Goal: Book appointment/travel/reservation

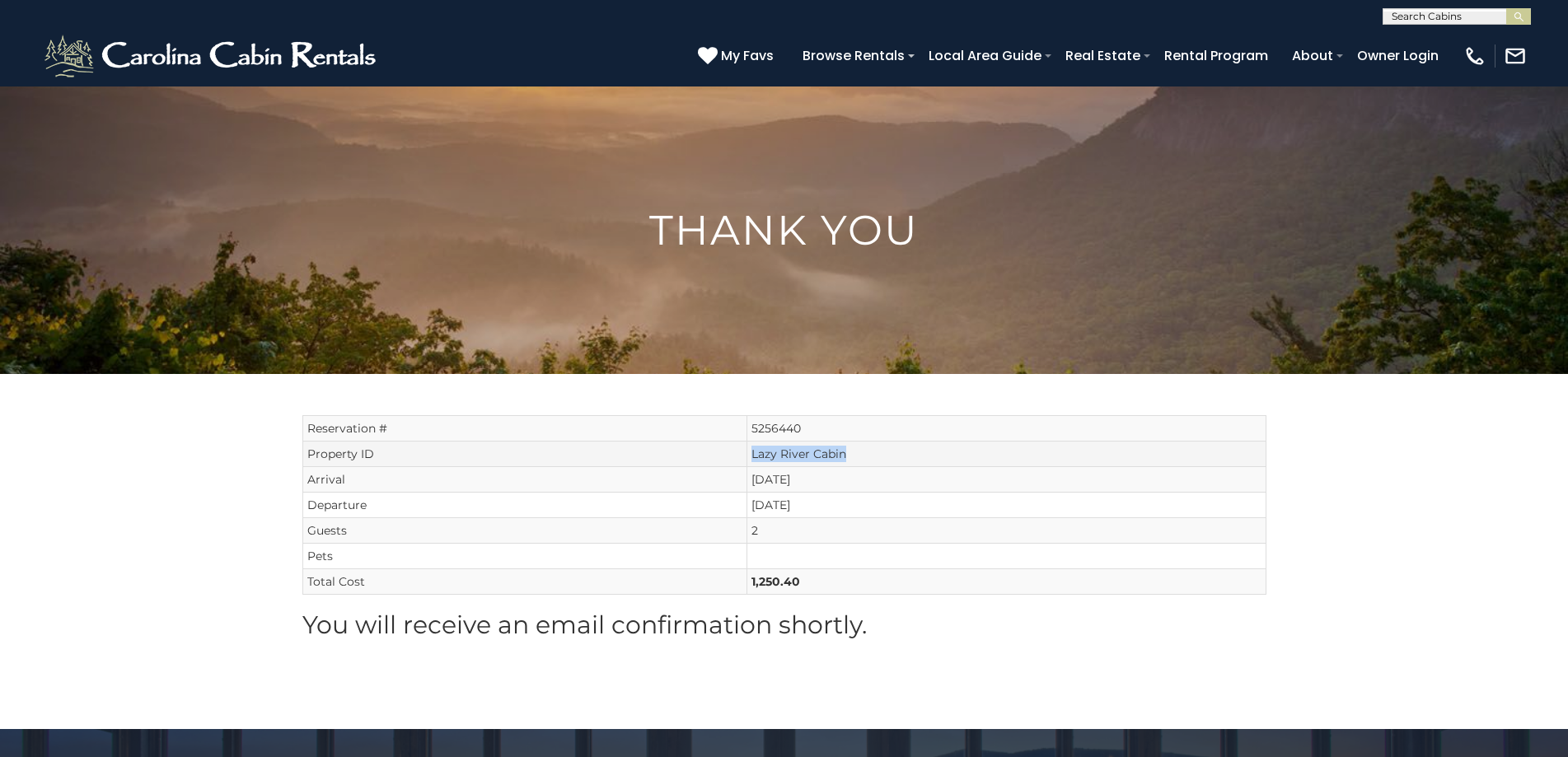
drag, startPoint x: 869, startPoint y: 453, endPoint x: 753, endPoint y: 458, distance: 116.1
click at [753, 458] on td "Lazy River Cabin" at bounding box center [1006, 454] width 519 height 25
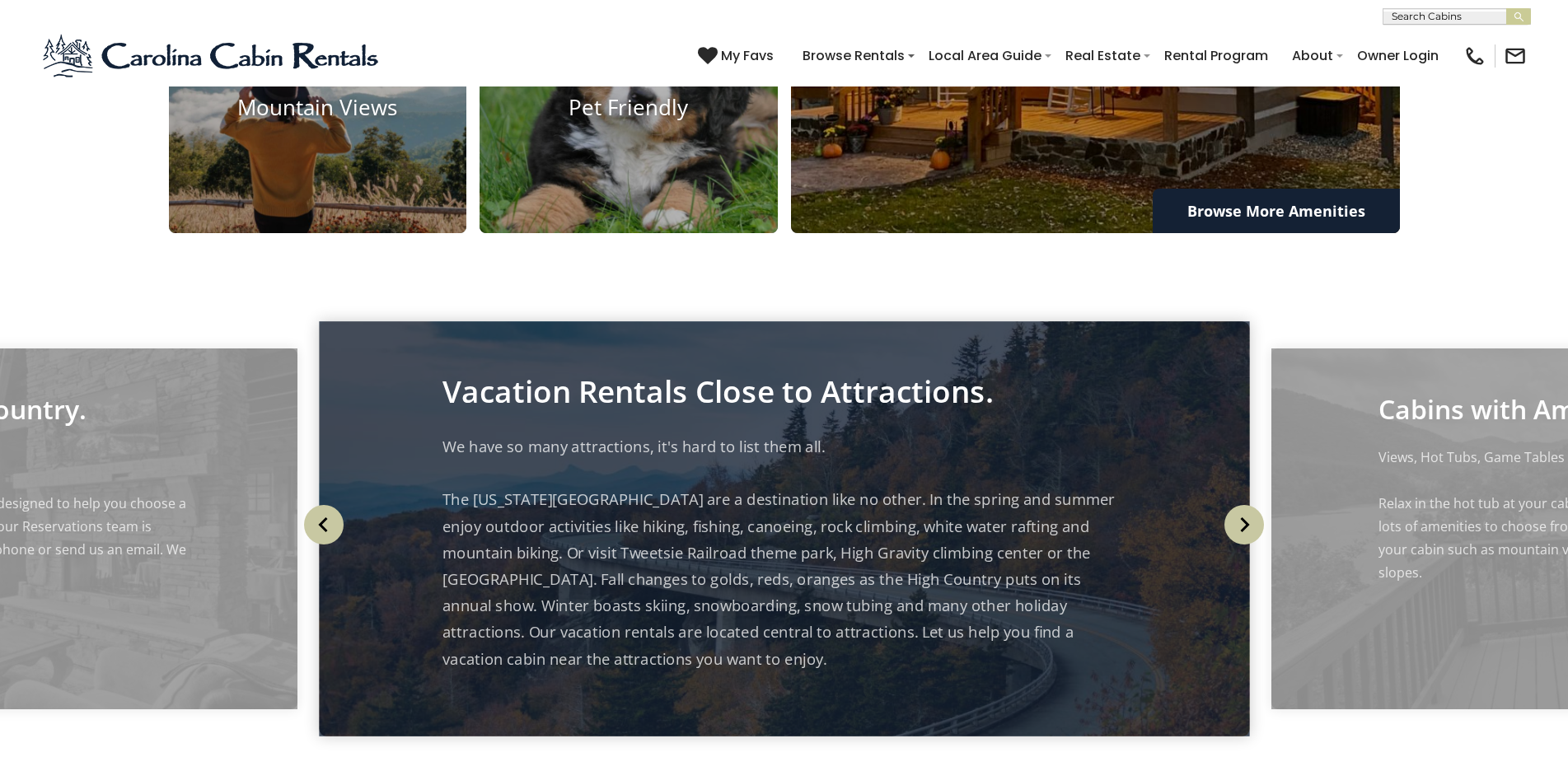
scroll to position [1483, 0]
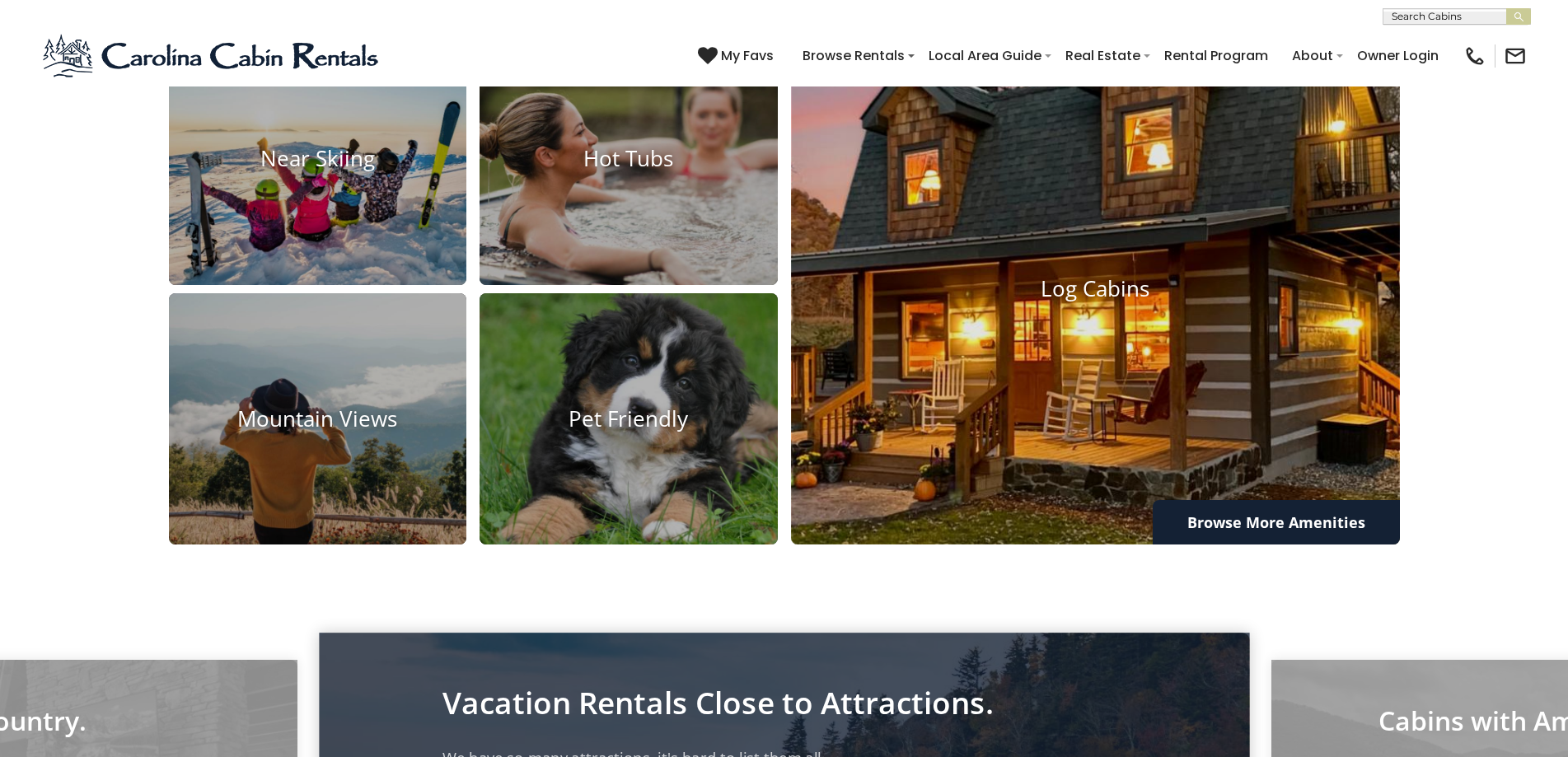
click at [1053, 320] on img at bounding box center [1096, 288] width 670 height 562
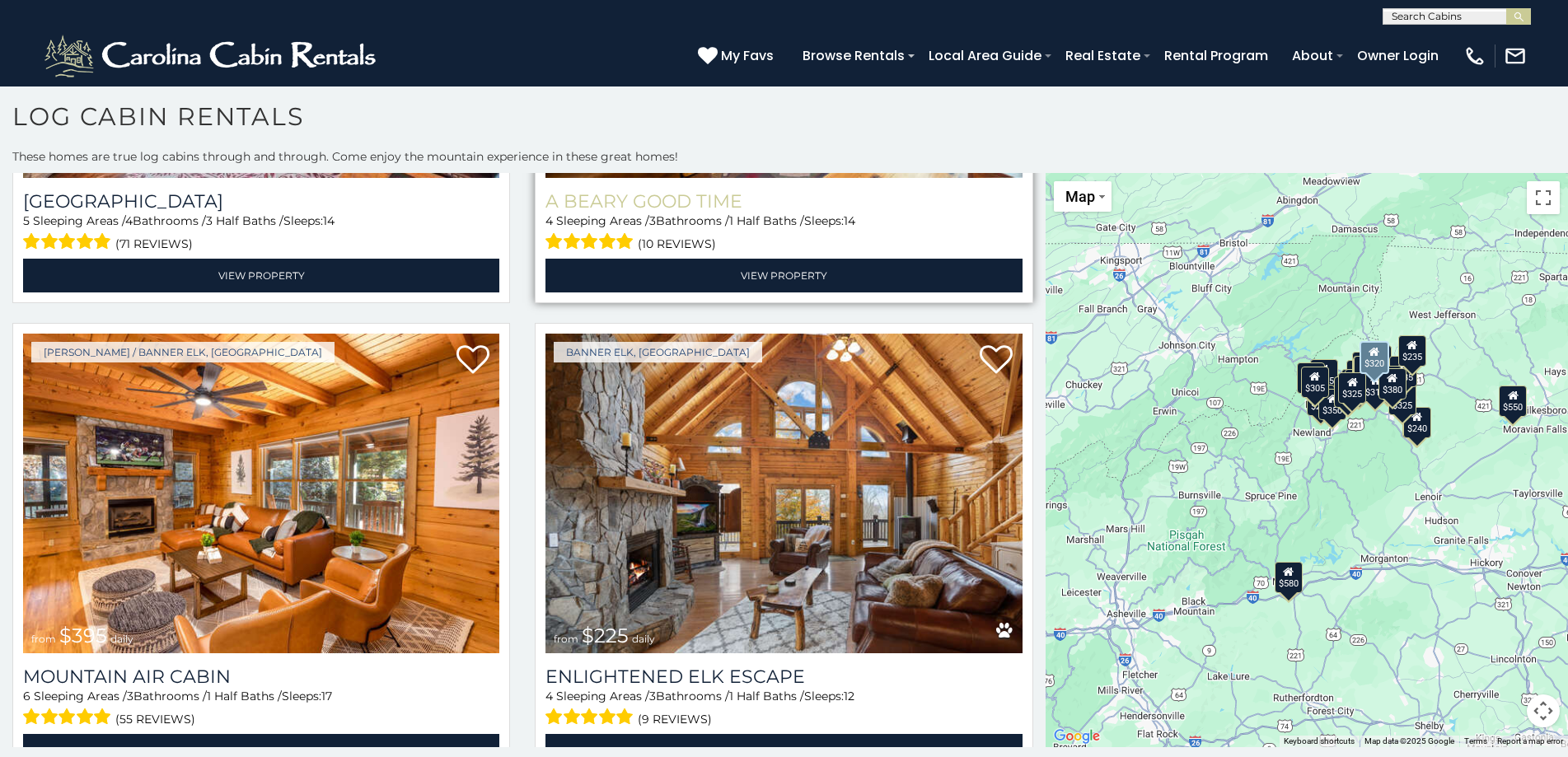
scroll to position [3212, 0]
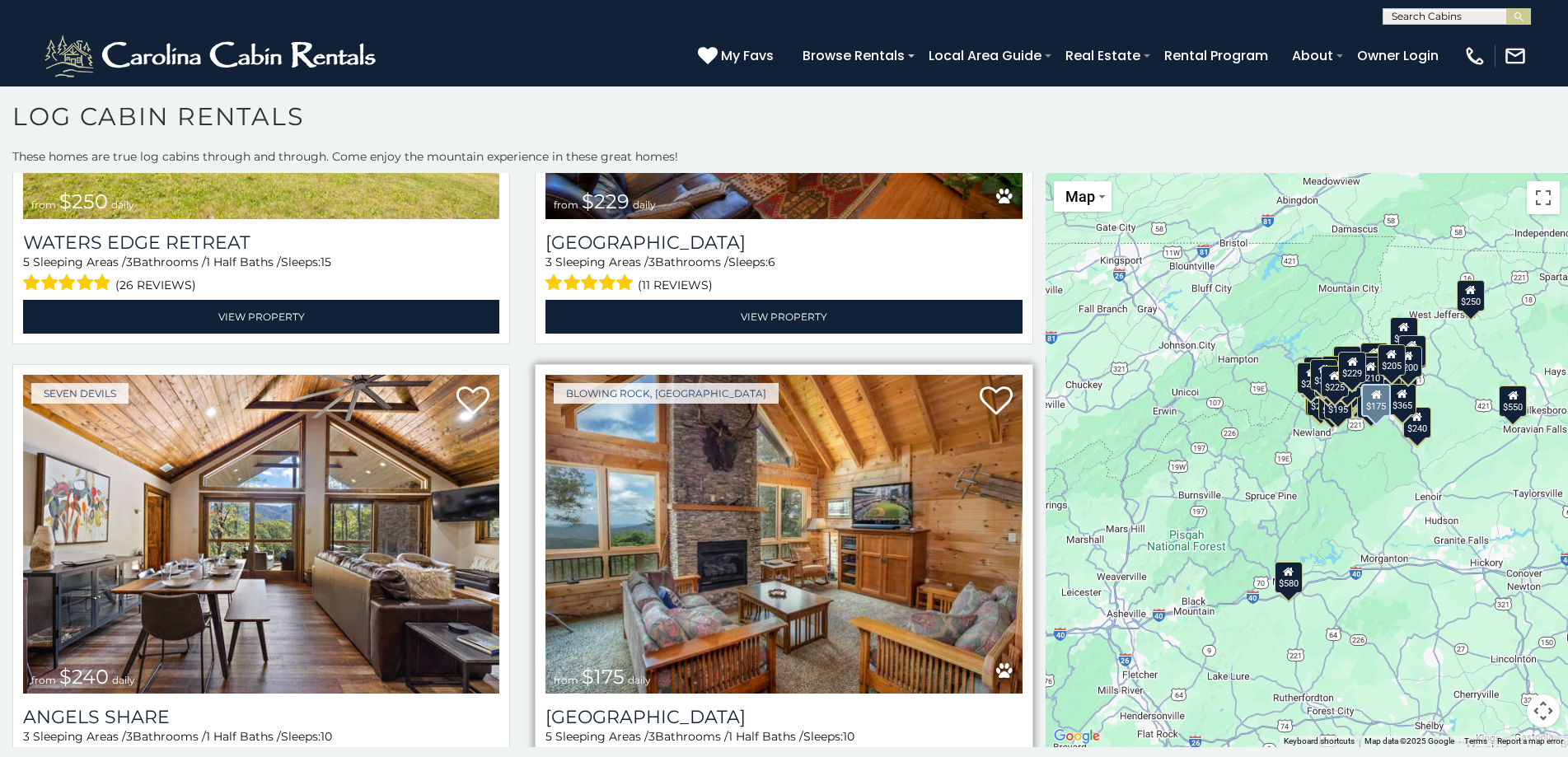
scroll to position [13617, 0]
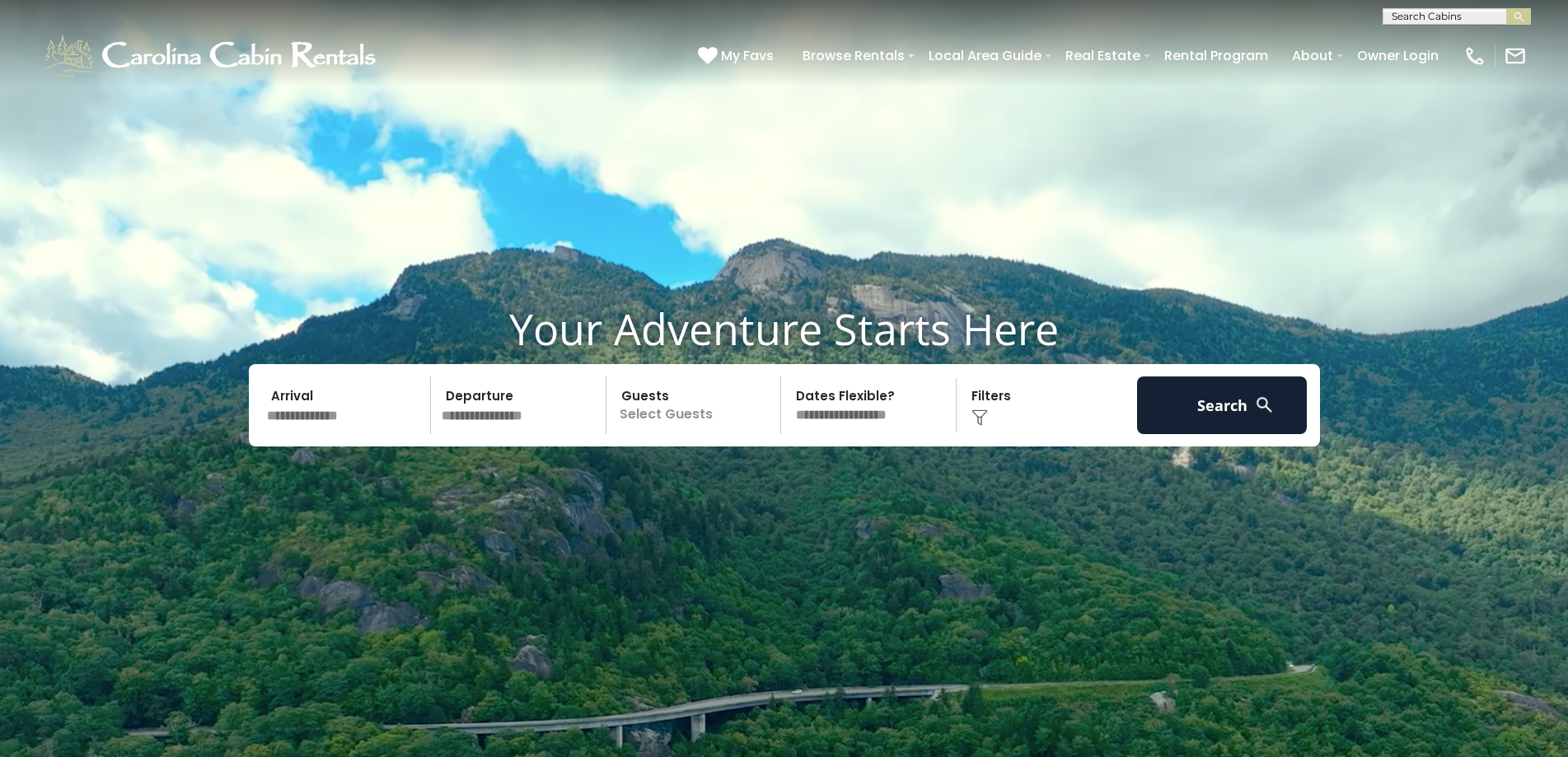
scroll to position [1485, 0]
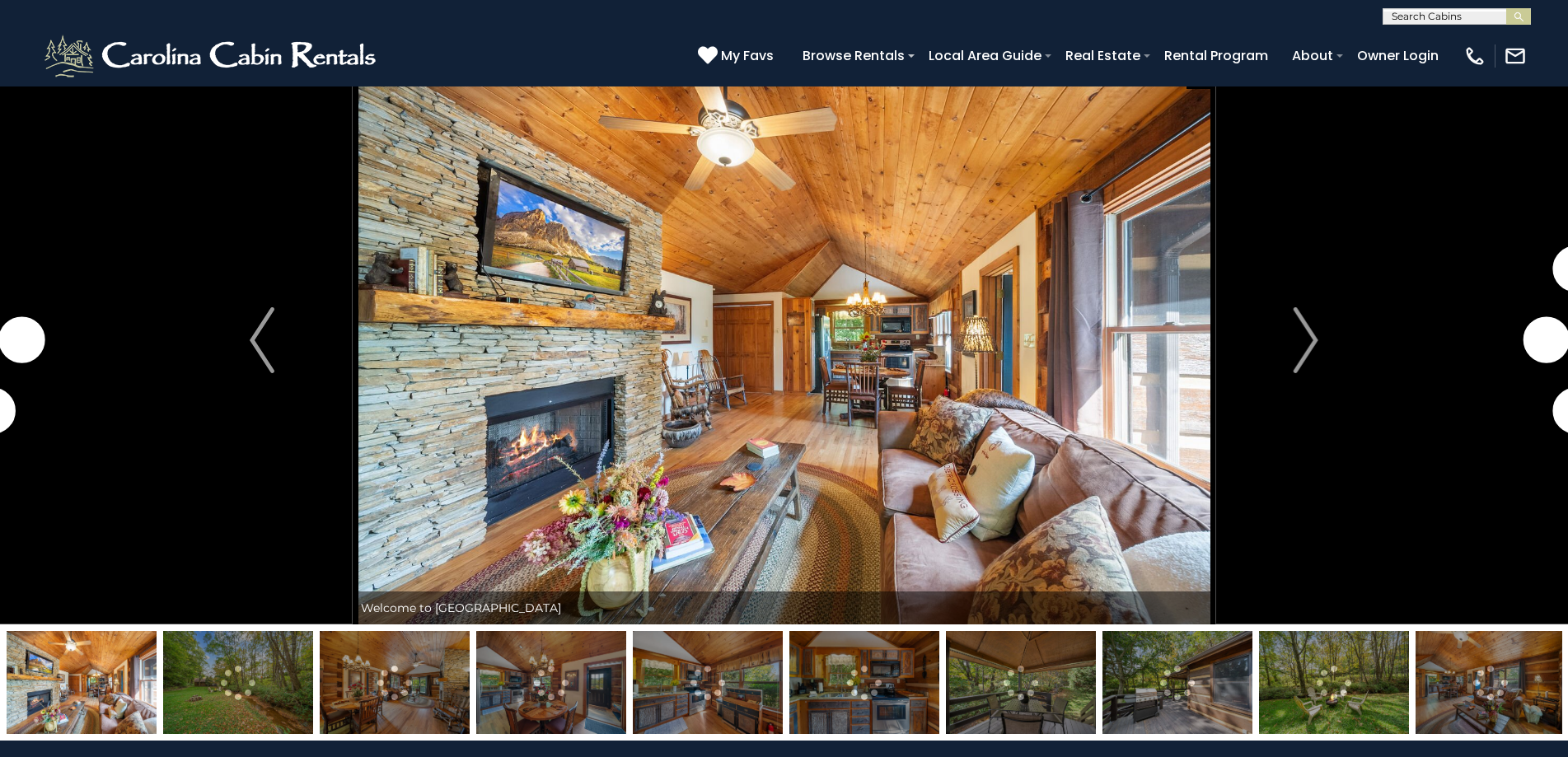
scroll to position [82, 0]
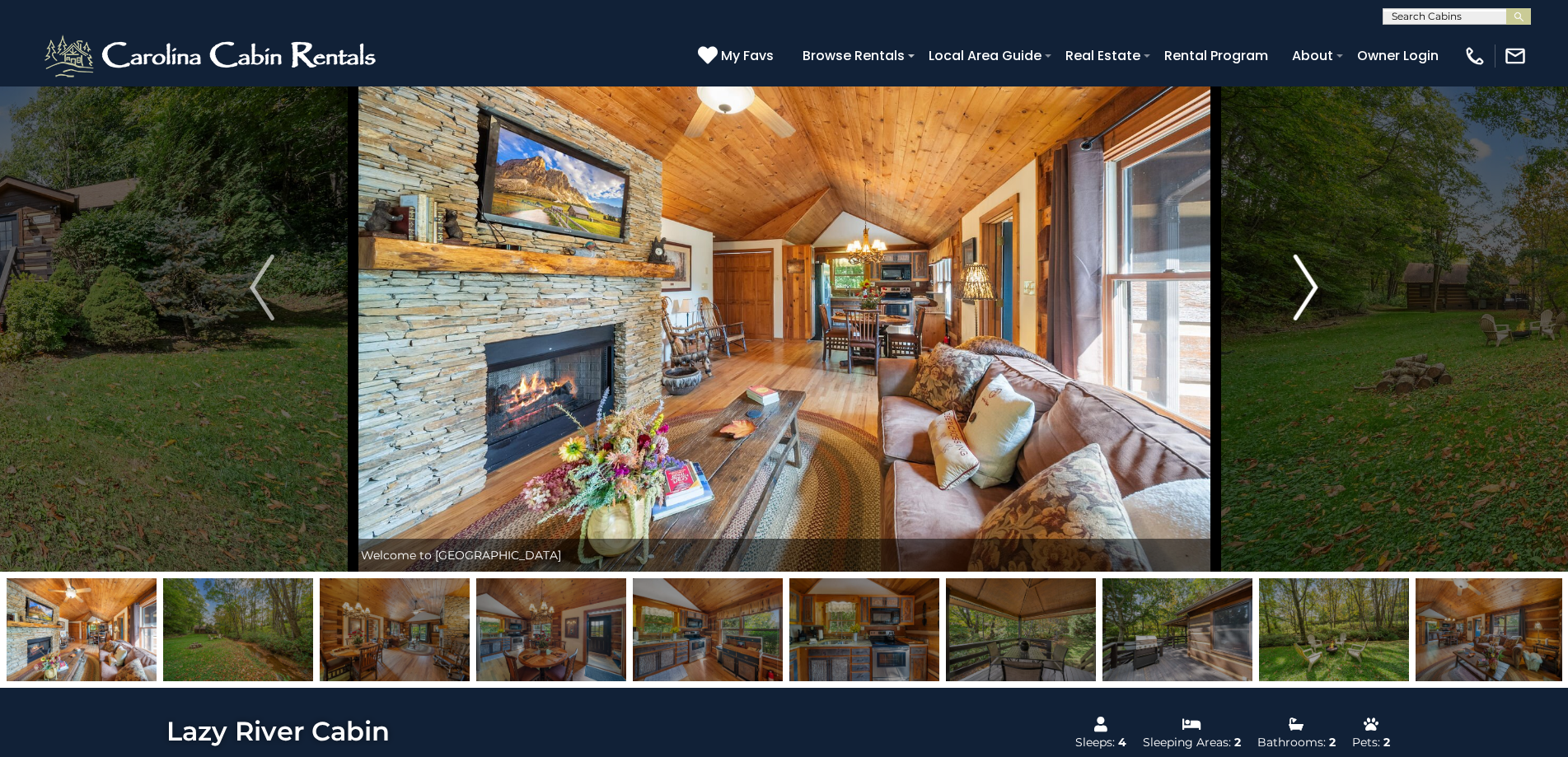
click at [1306, 299] on img "Next" at bounding box center [1306, 287] width 24 height 66
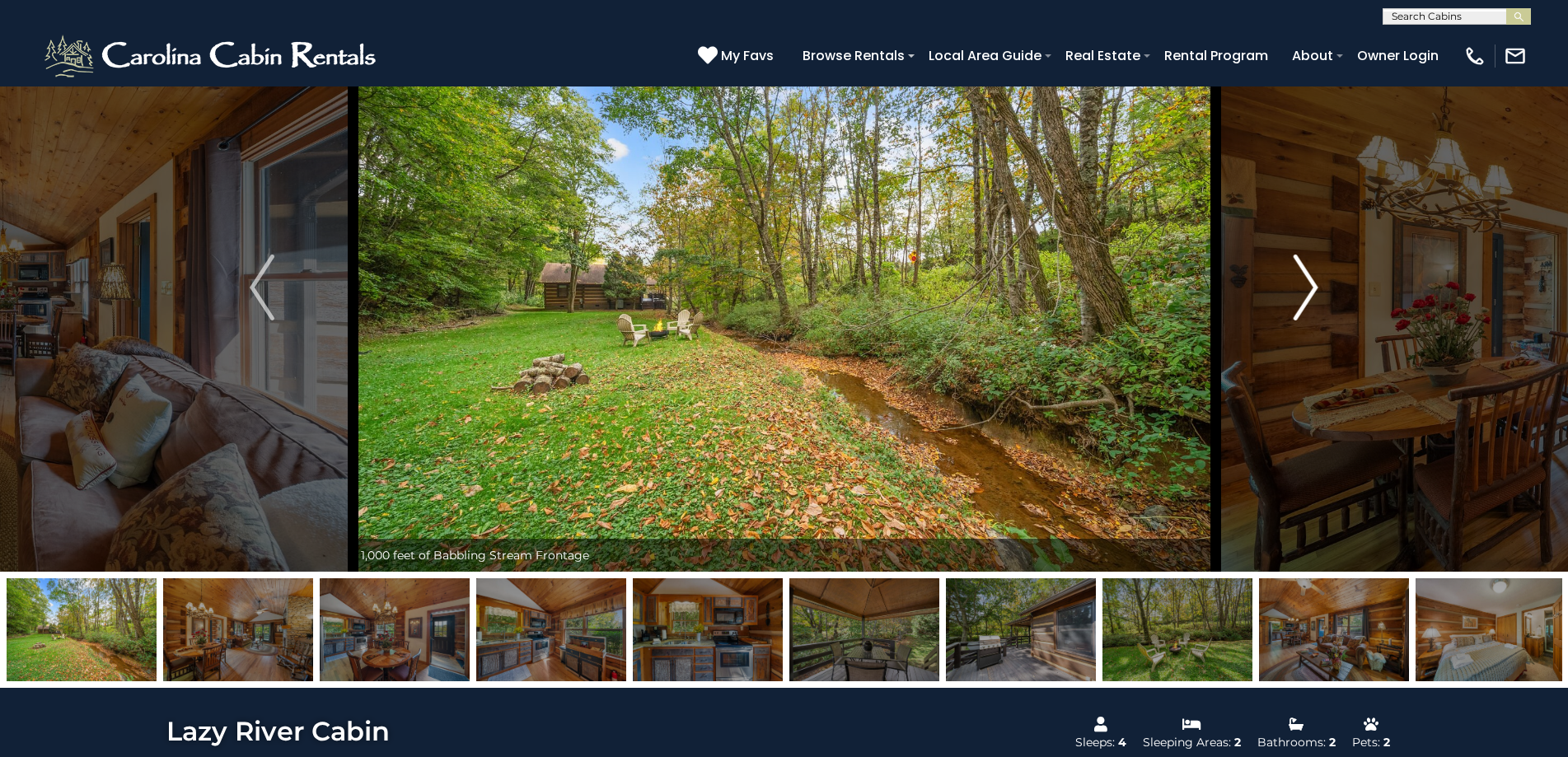
click at [1310, 295] on img "Next" at bounding box center [1306, 287] width 24 height 66
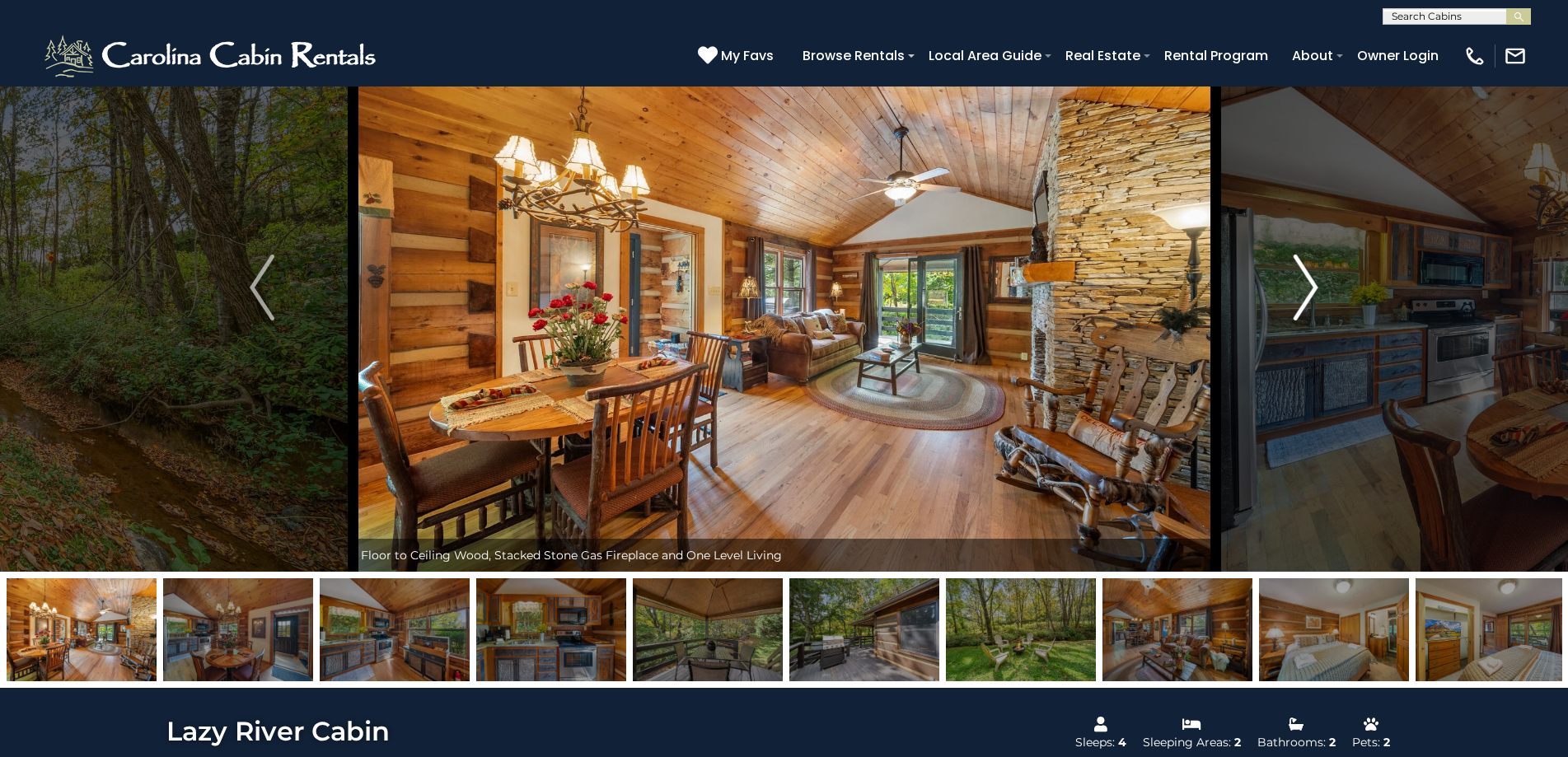
click at [1311, 295] on img "Next" at bounding box center [1306, 287] width 24 height 66
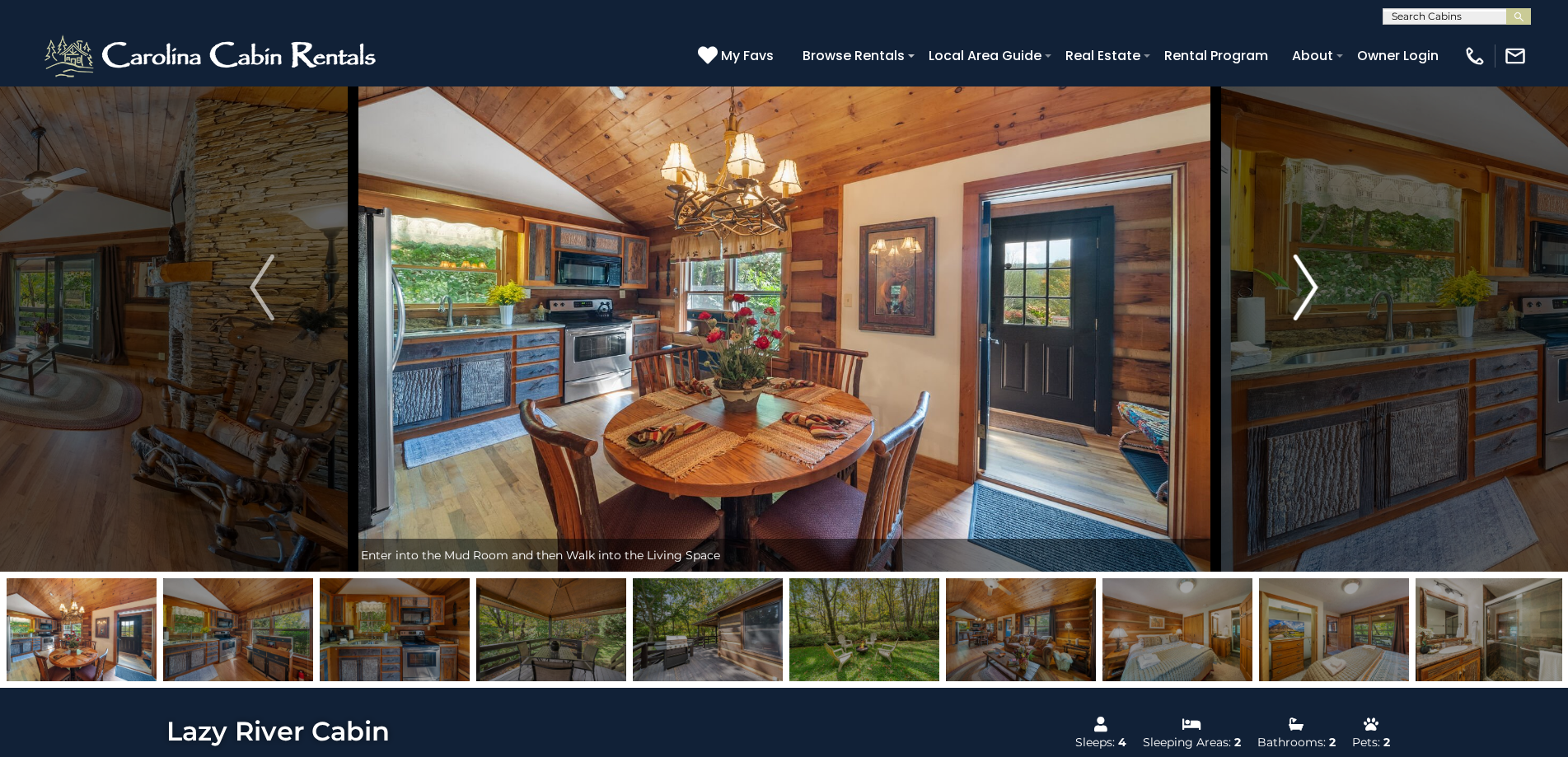
click at [1311, 295] on img "Next" at bounding box center [1306, 287] width 24 height 66
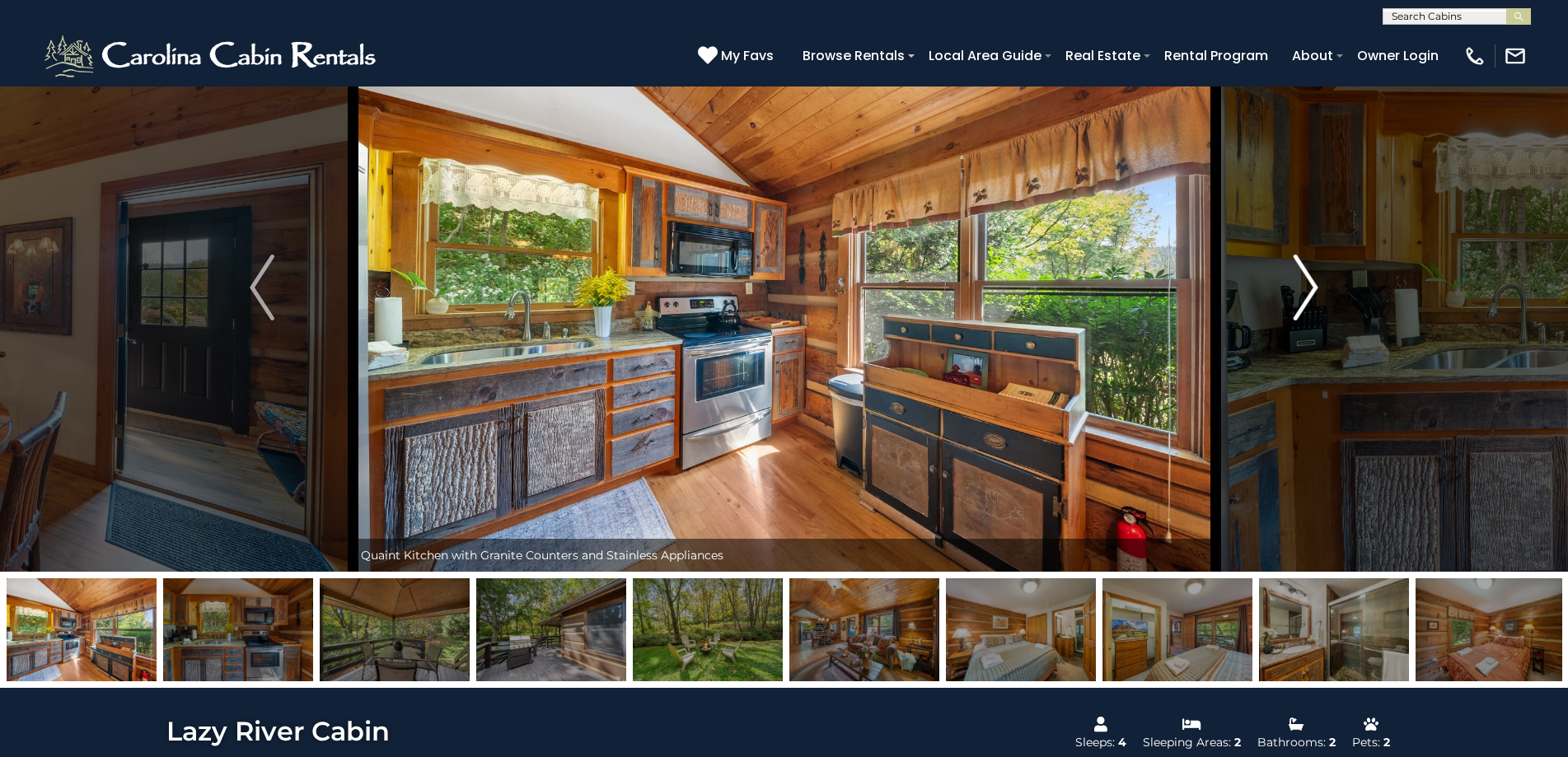
click at [1311, 295] on img "Next" at bounding box center [1306, 287] width 24 height 66
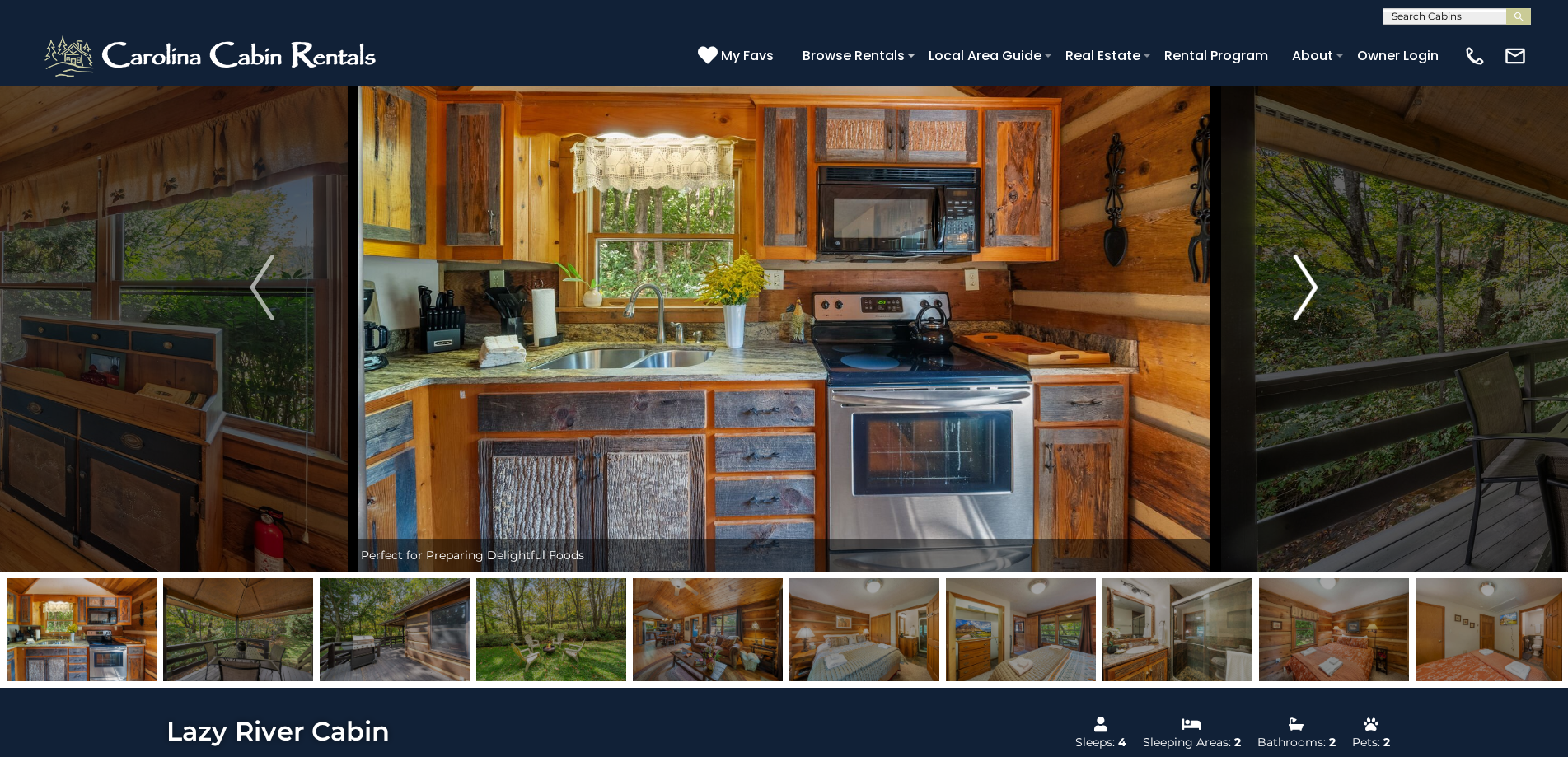
click at [1311, 295] on img "Next" at bounding box center [1306, 287] width 24 height 66
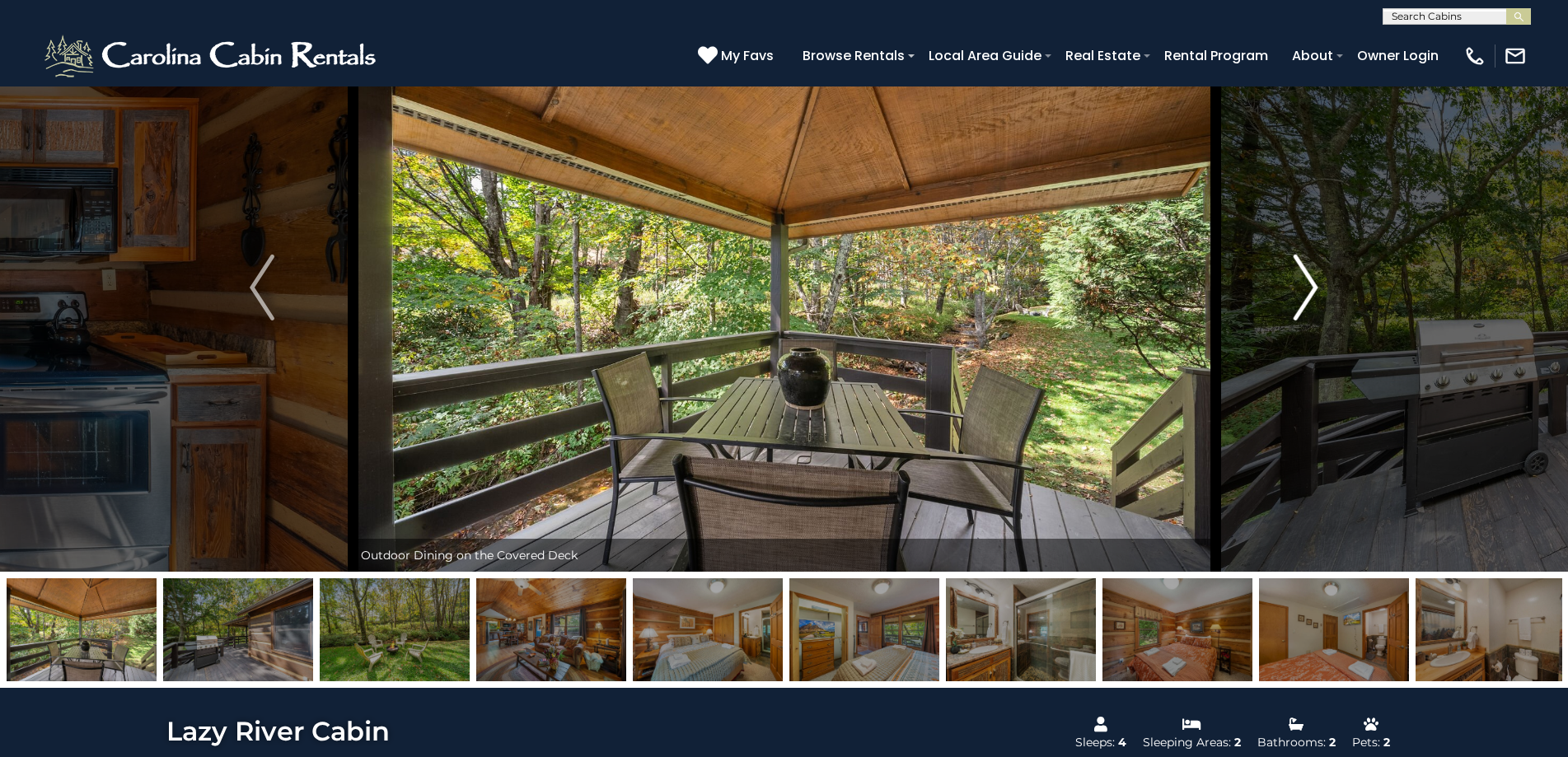
click at [1311, 295] on img "Next" at bounding box center [1306, 287] width 24 height 66
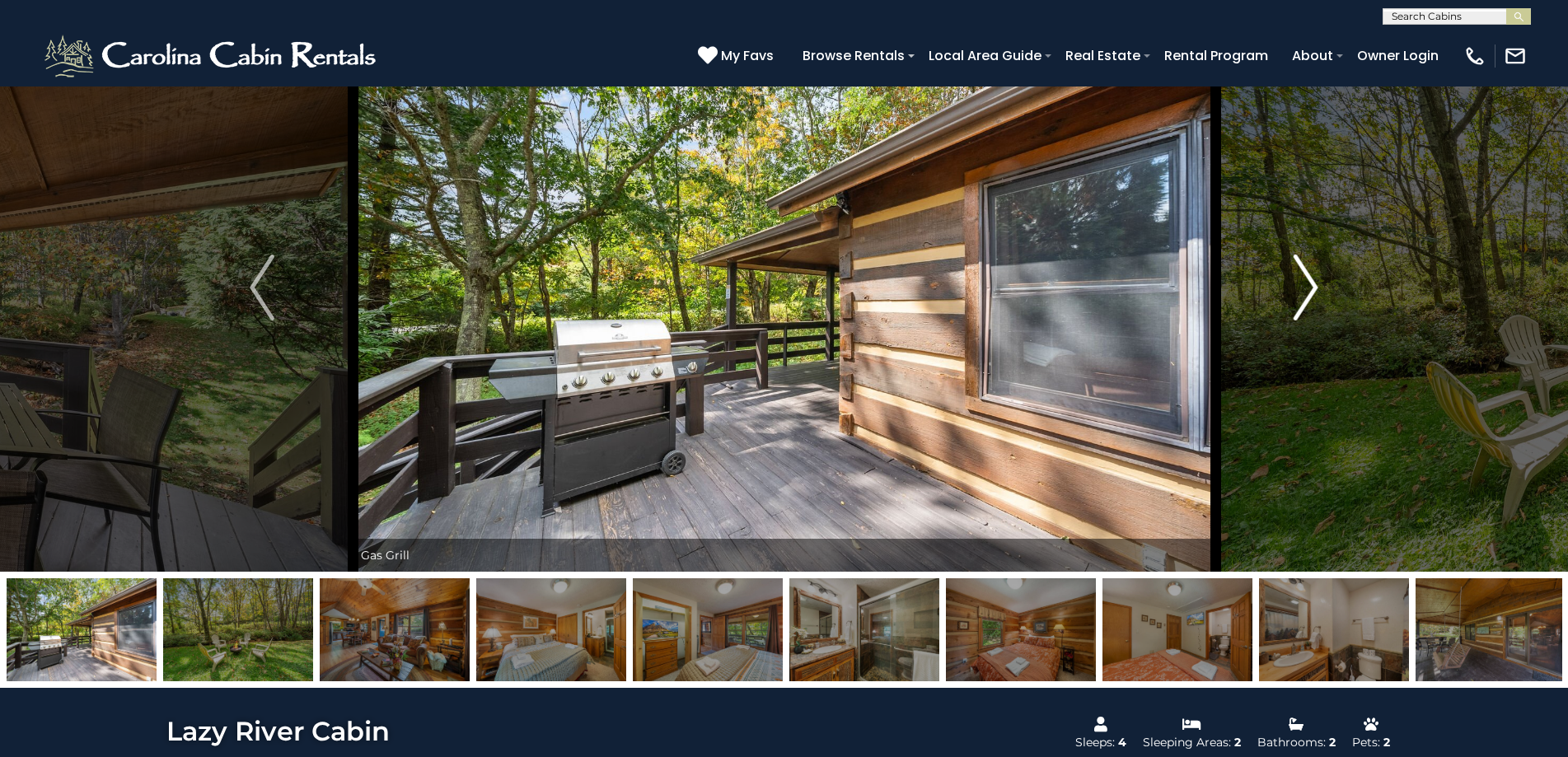
click at [1311, 295] on img "Next" at bounding box center [1306, 287] width 24 height 66
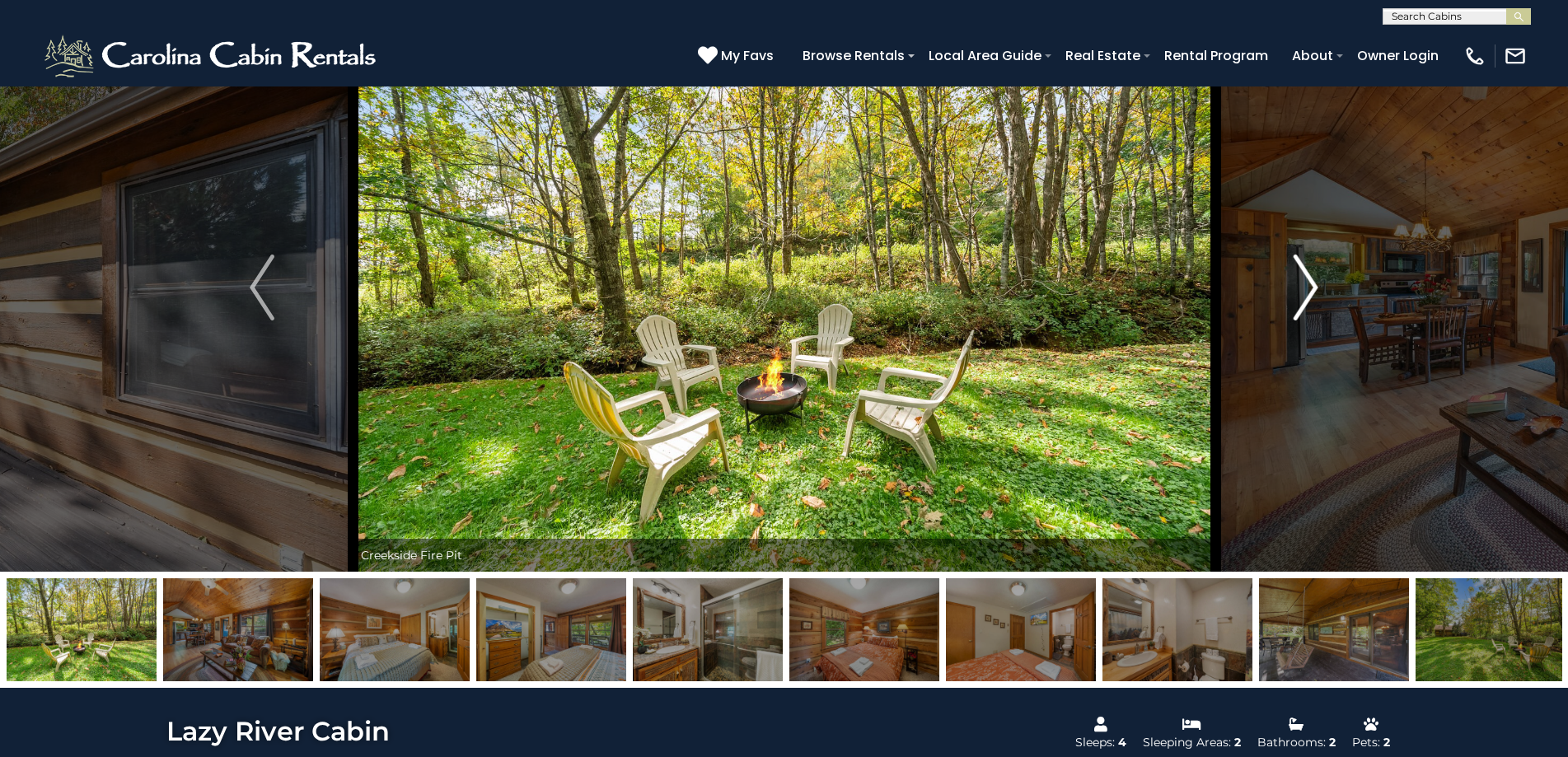
click at [1311, 295] on img "Next" at bounding box center [1306, 287] width 24 height 66
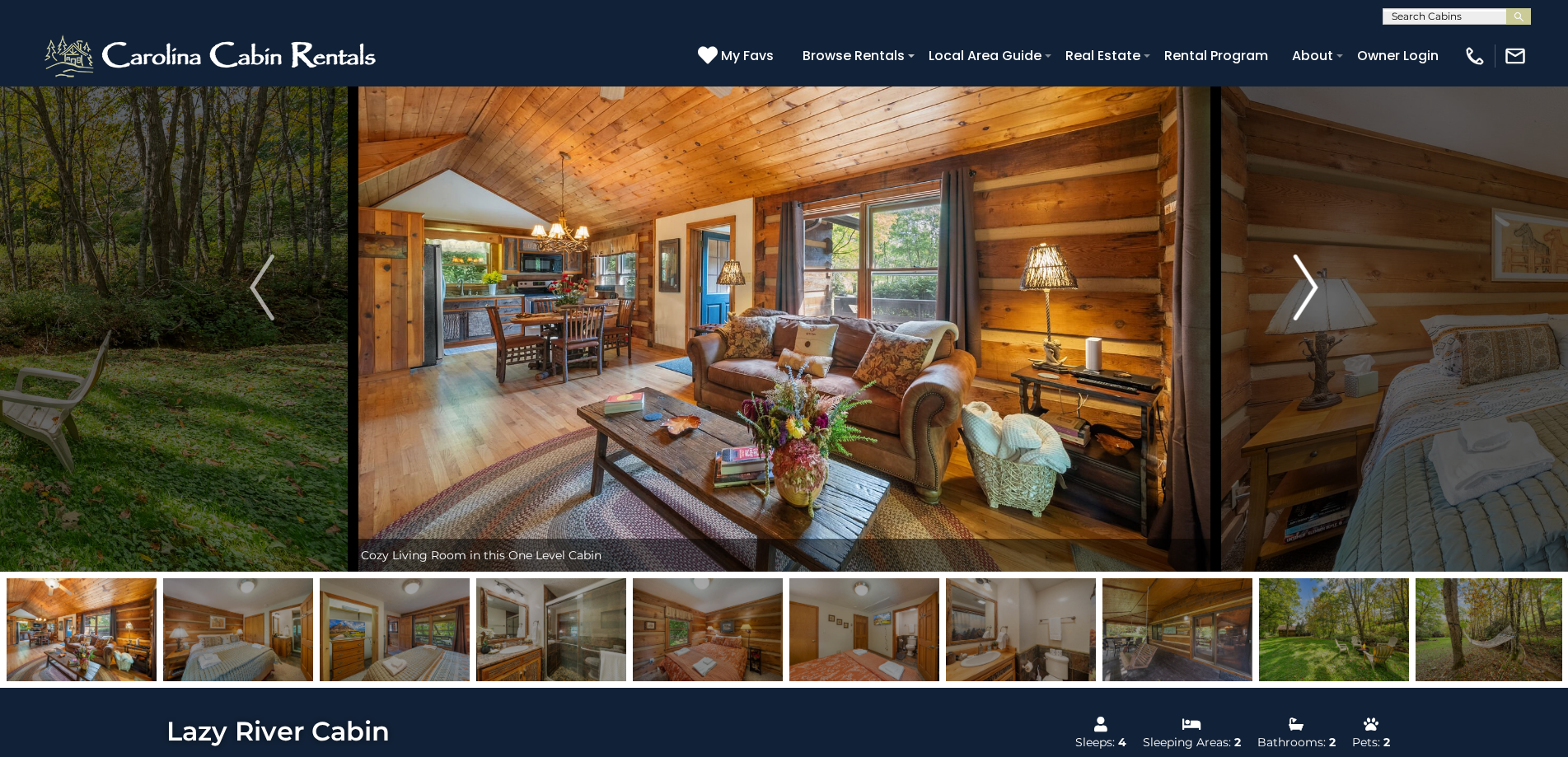
click at [1311, 295] on img "Next" at bounding box center [1306, 287] width 24 height 66
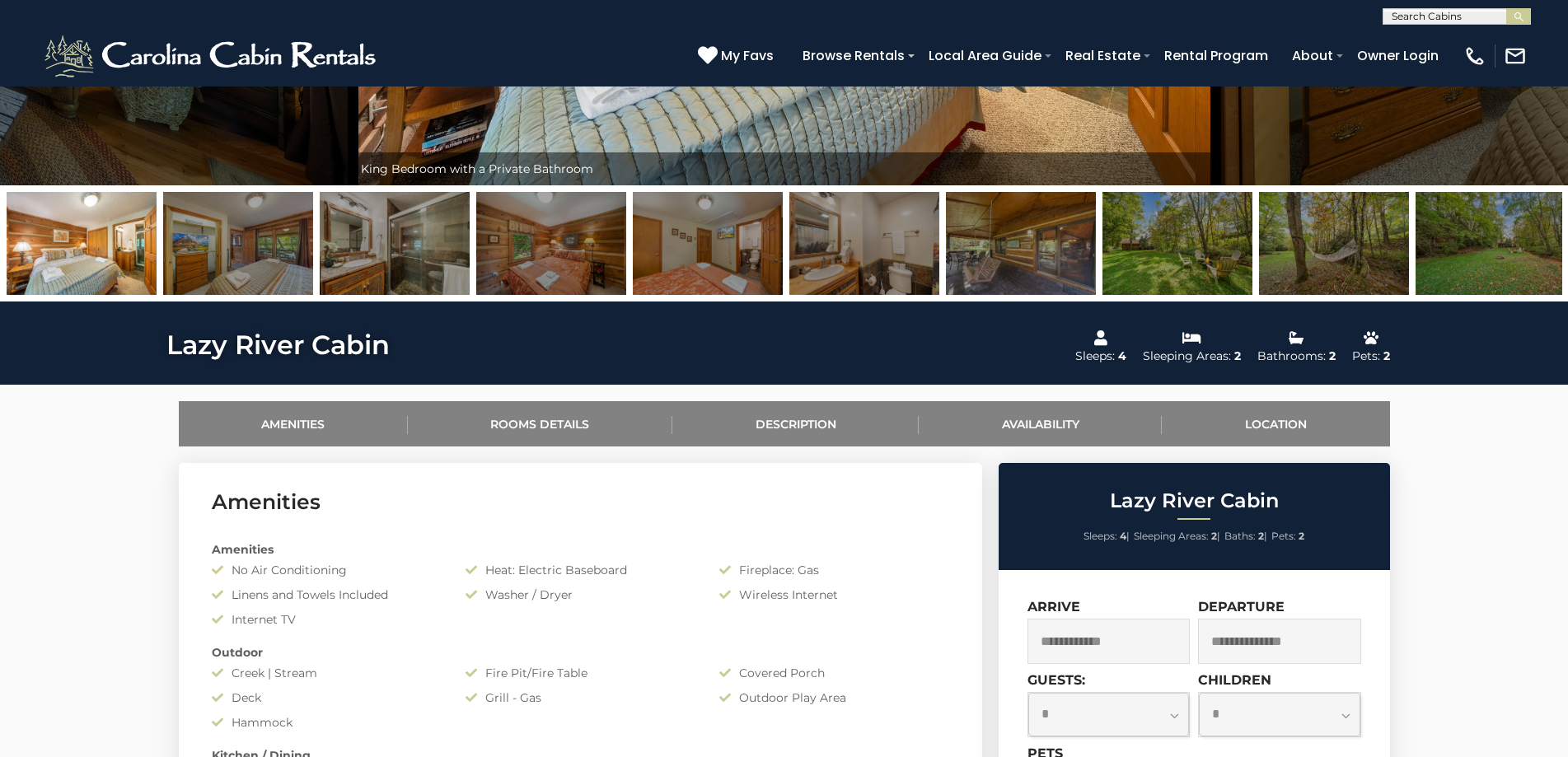
scroll to position [576, 0]
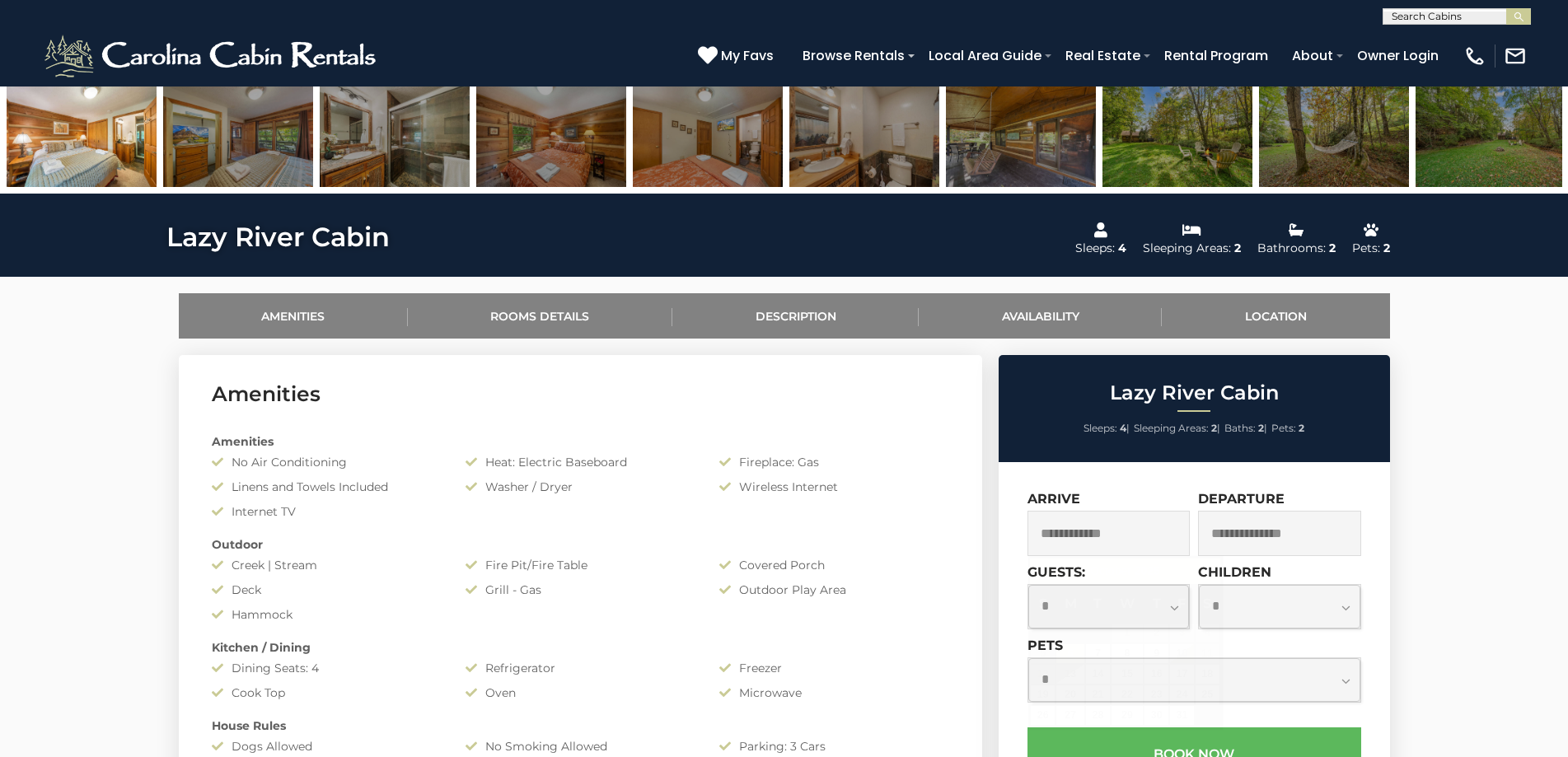
click at [1127, 531] on input "text" at bounding box center [1109, 533] width 164 height 45
